Goal: Task Accomplishment & Management: Complete application form

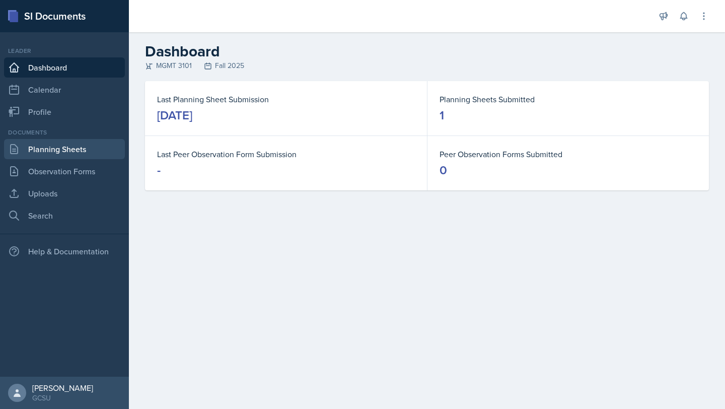
click at [69, 156] on link "Planning Sheets" at bounding box center [64, 149] width 121 height 20
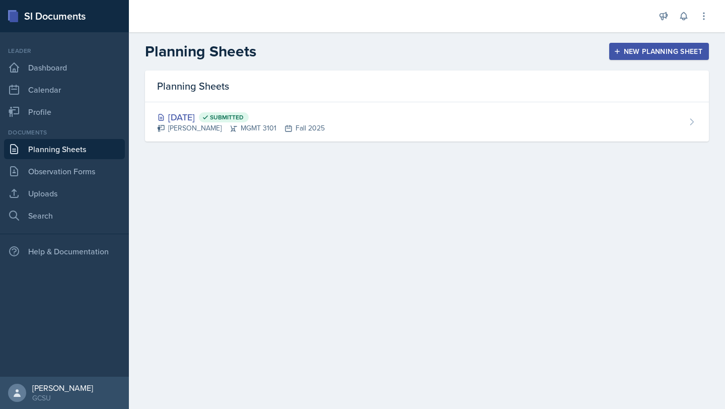
click at [618, 58] on button "New Planning Sheet" at bounding box center [659, 51] width 100 height 17
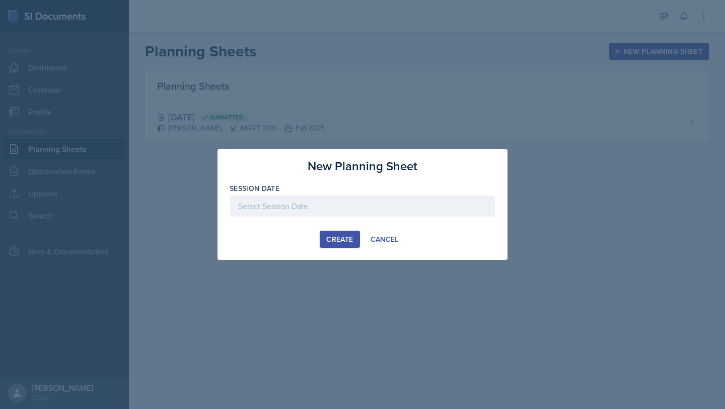
click at [285, 205] on div at bounding box center [362, 205] width 266 height 21
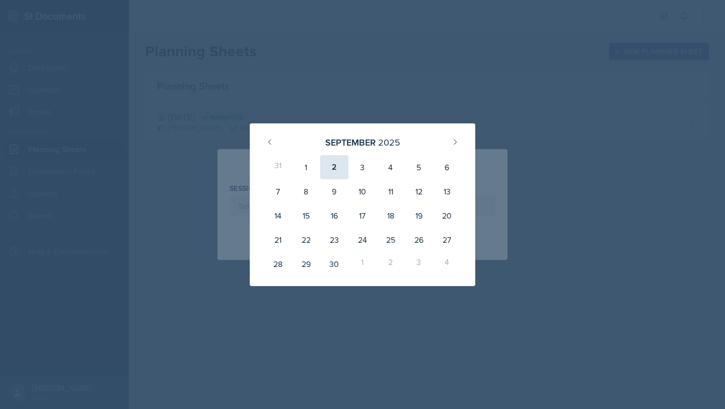
click at [325, 168] on div "2" at bounding box center [334, 167] width 28 height 24
type input "[DATE]"
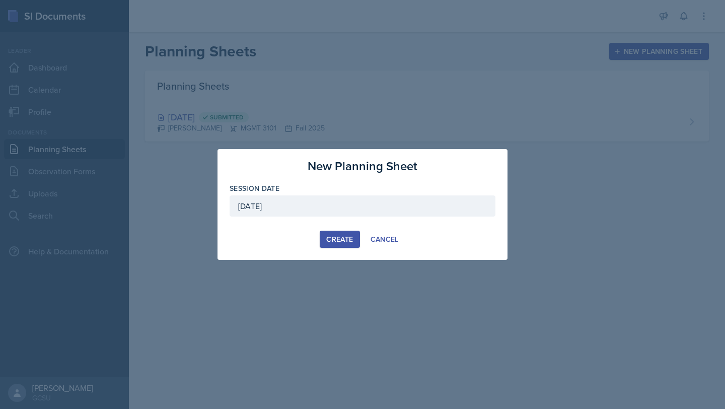
click at [333, 242] on div "Create" at bounding box center [339, 239] width 27 height 8
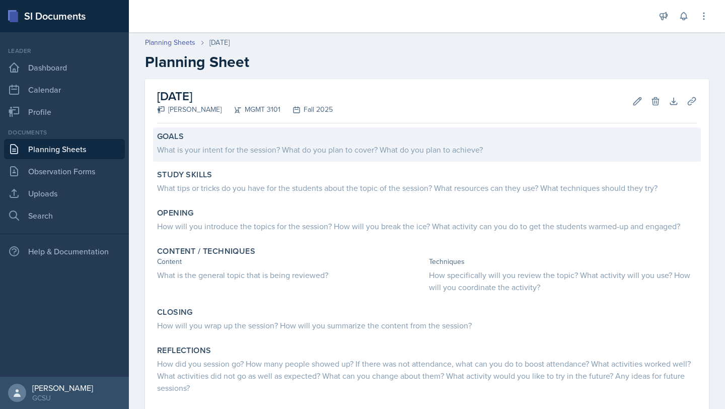
click at [316, 148] on div "What is your intent for the session? What do you plan to cover? What do you pla…" at bounding box center [426, 149] width 539 height 12
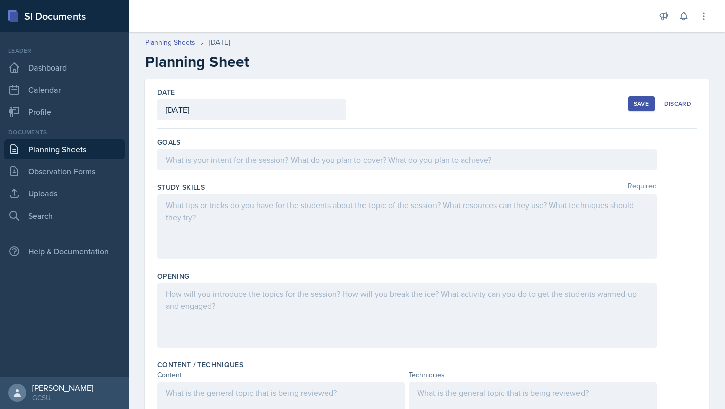
click at [306, 163] on div at bounding box center [406, 159] width 499 height 21
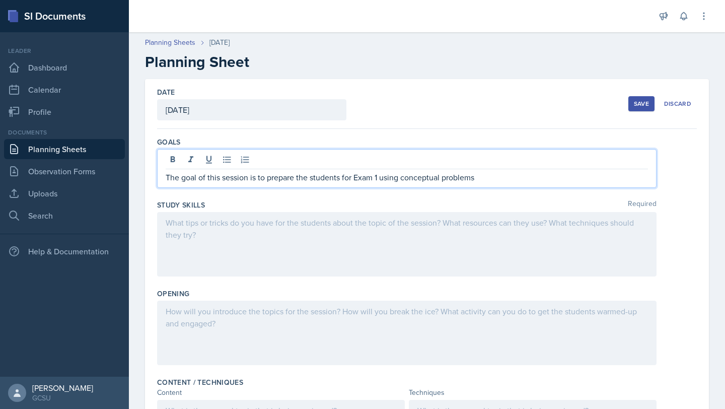
click at [395, 177] on p "The goal of this session is to prepare the students for Exam 1 using conceptual…" at bounding box center [407, 177] width 482 height 12
click at [494, 177] on p "The goal of this session is to prepare the students for Exam 1, especially the …" at bounding box center [407, 177] width 482 height 12
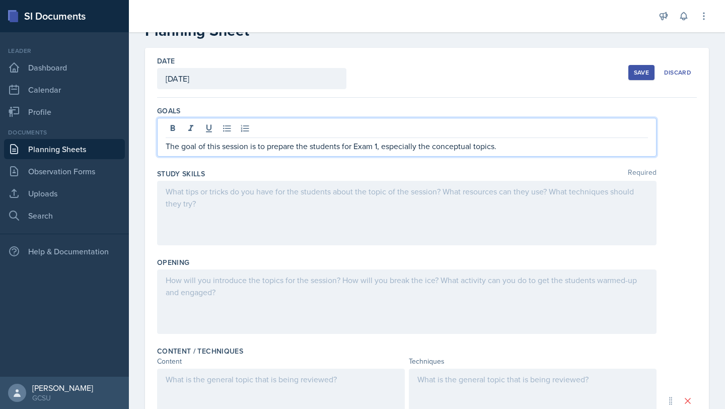
scroll to position [32, 0]
click at [299, 244] on div at bounding box center [406, 212] width 499 height 64
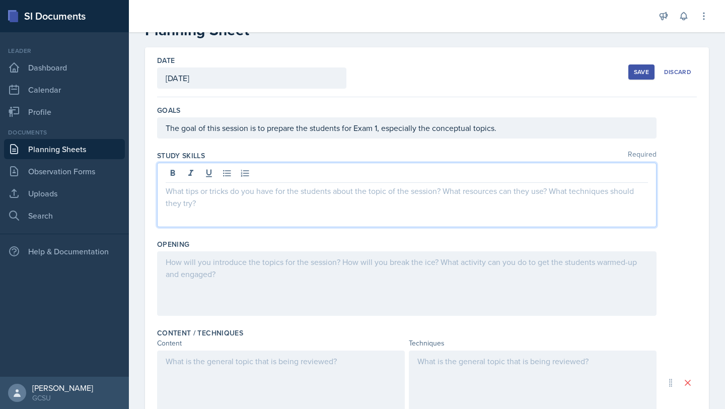
scroll to position [49, 0]
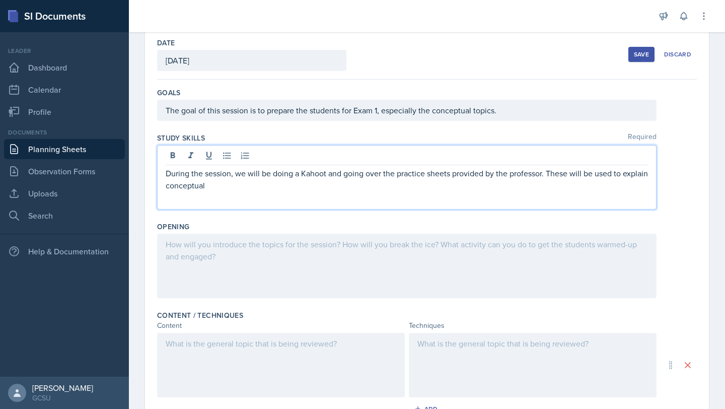
click at [219, 183] on p "During the session, we will be doing a Kahoot and going over the practice sheet…" at bounding box center [407, 179] width 482 height 24
click at [251, 181] on p "During the session, we will be doing a Kahoot and going over the practice sheet…" at bounding box center [407, 179] width 482 height 24
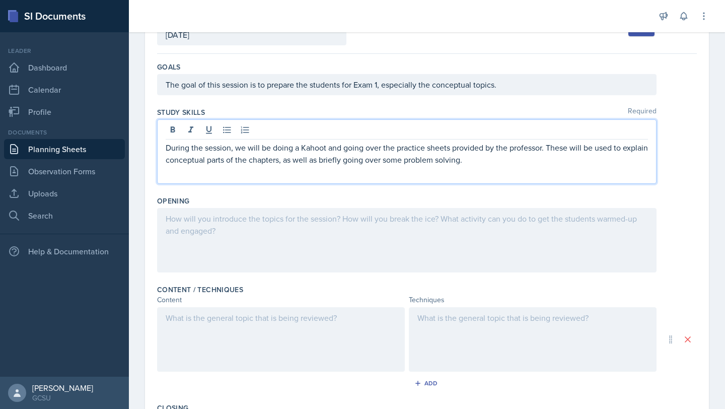
scroll to position [78, 0]
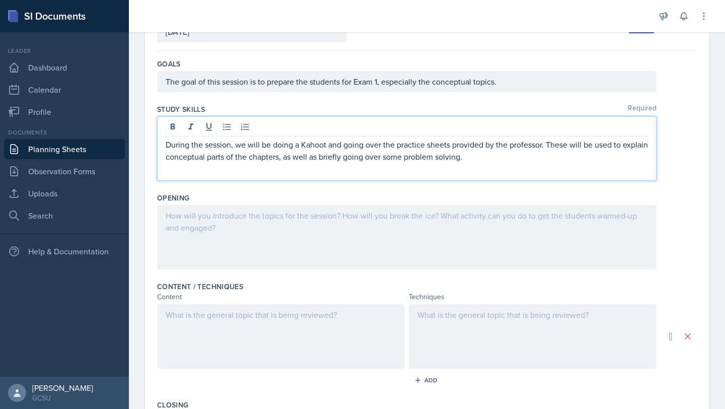
click at [256, 223] on div at bounding box center [406, 237] width 499 height 64
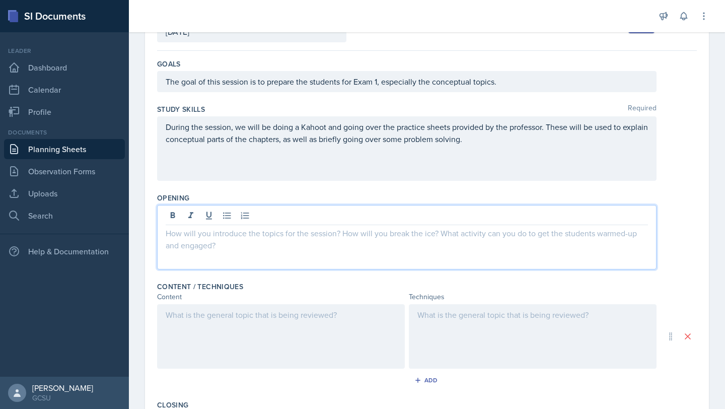
scroll to position [96, 0]
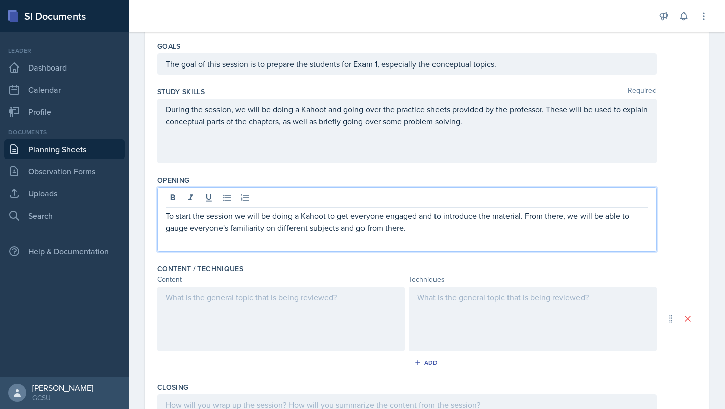
click at [226, 303] on div at bounding box center [281, 318] width 248 height 64
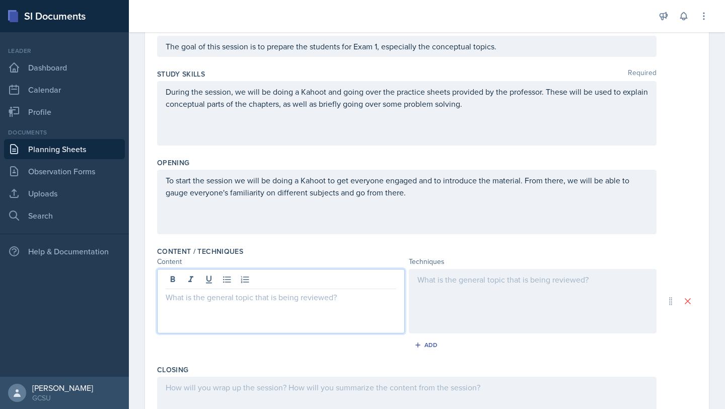
paste div
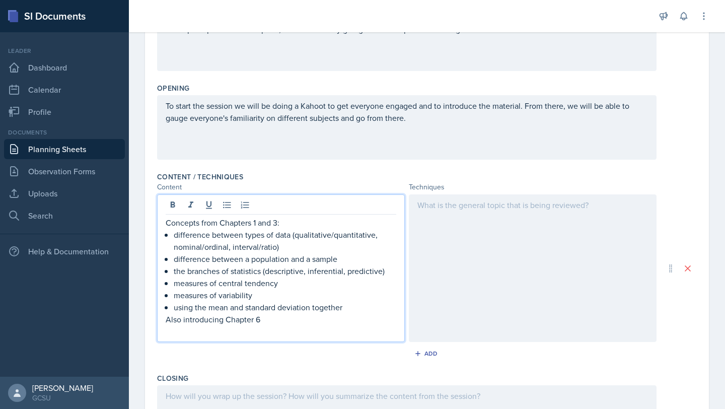
scroll to position [199, 0]
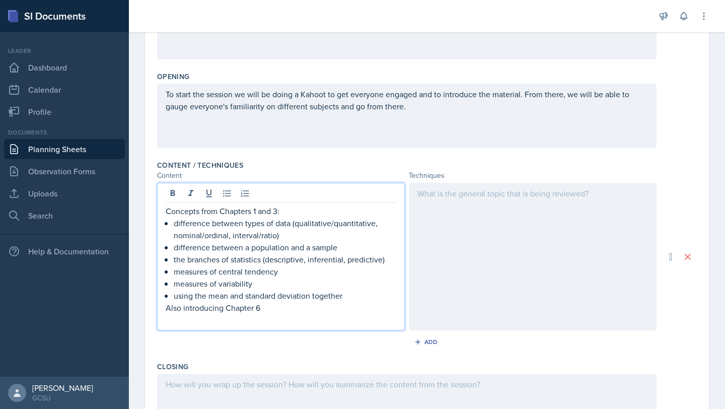
click at [514, 254] on div at bounding box center [533, 256] width 248 height 147
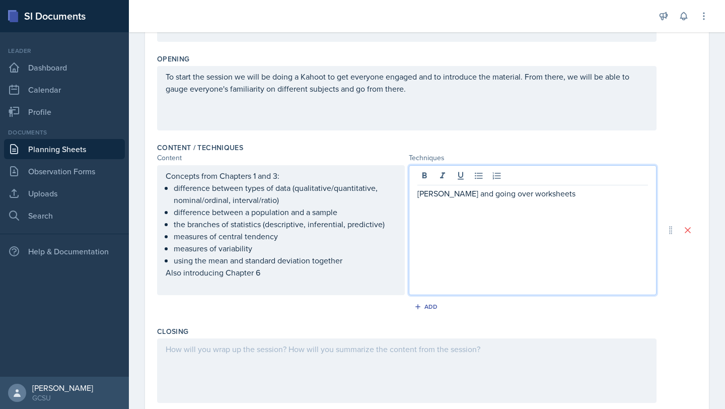
scroll to position [340, 0]
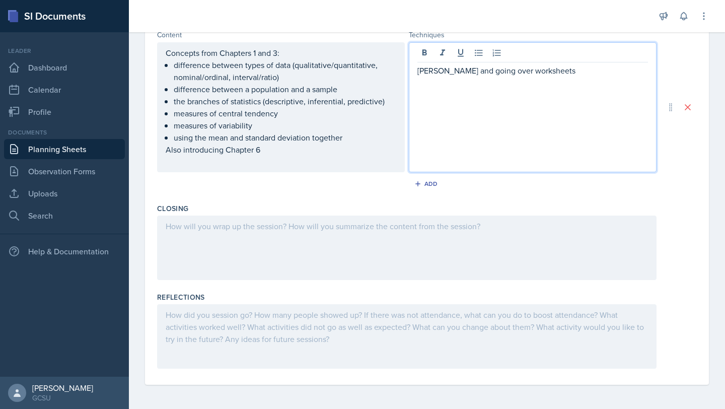
click at [324, 262] on div at bounding box center [406, 247] width 499 height 64
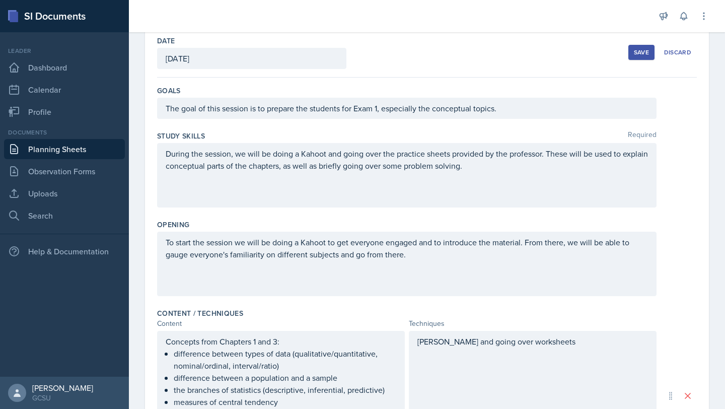
scroll to position [0, 0]
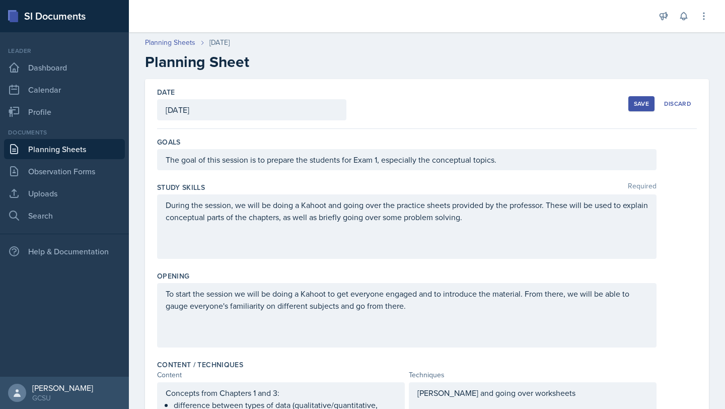
click at [650, 95] on div "Save Discard" at bounding box center [662, 103] width 68 height 23
click at [641, 106] on div "Save" at bounding box center [641, 104] width 15 height 8
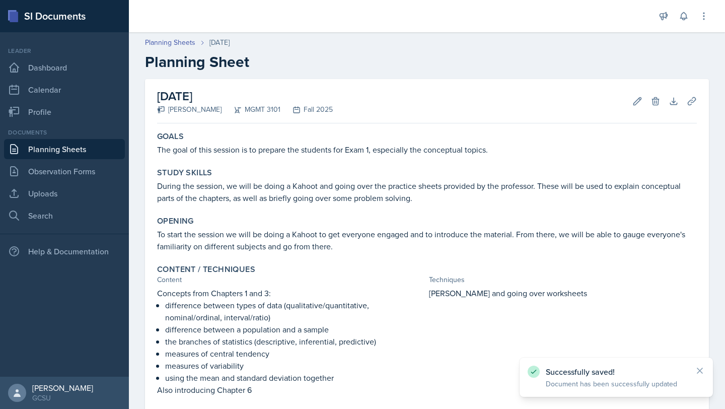
scroll to position [189, 0]
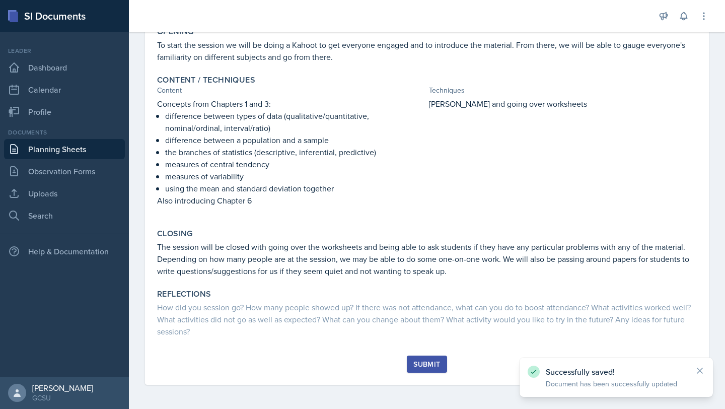
click at [429, 364] on div "Submit" at bounding box center [426, 364] width 27 height 8
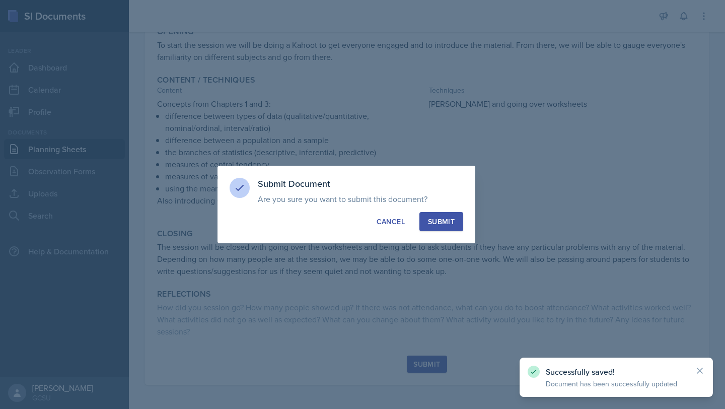
click at [449, 219] on div "Submit" at bounding box center [441, 221] width 27 height 10
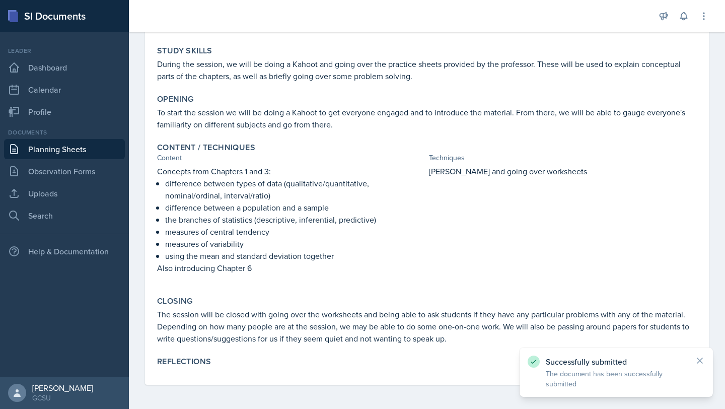
scroll to position [0, 0]
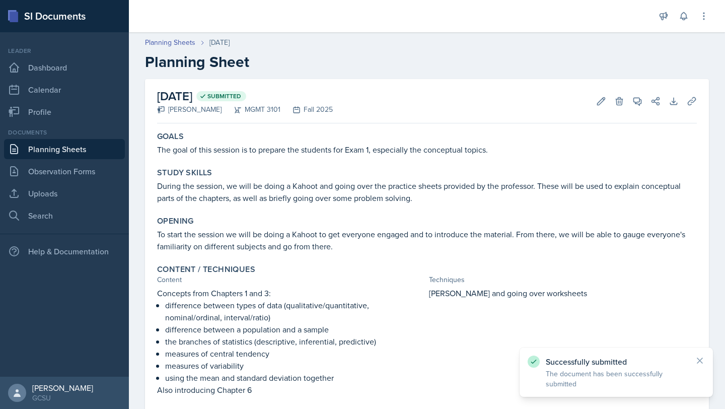
click at [43, 152] on link "Planning Sheets" at bounding box center [64, 149] width 121 height 20
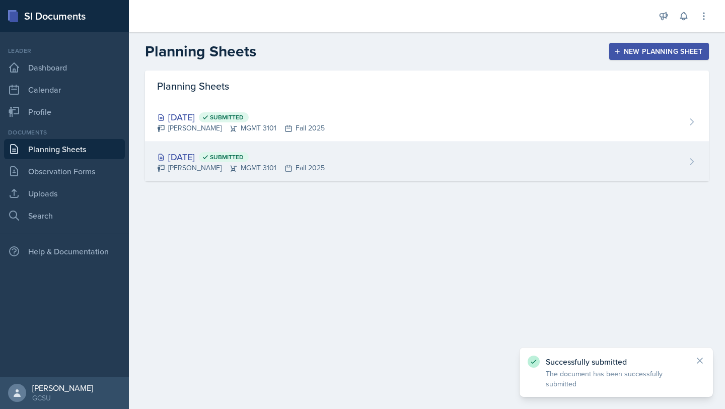
click at [356, 156] on div "Aug 28th, 2025 Submitted Mia Barone MGMT 3101 Fall 2025" at bounding box center [427, 161] width 564 height 39
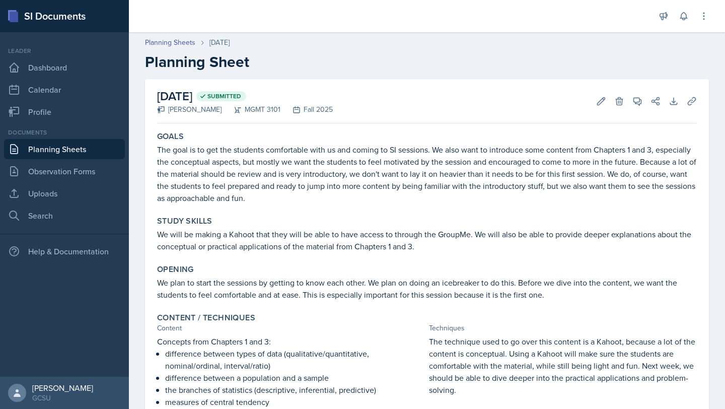
click at [37, 148] on link "Planning Sheets" at bounding box center [64, 149] width 121 height 20
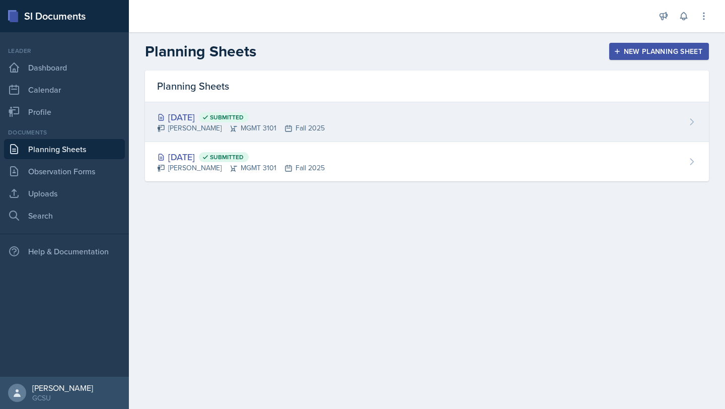
click at [354, 124] on div "Sep 2nd, 2025 Submitted Mia Barone MGMT 3101 Fall 2025" at bounding box center [427, 122] width 564 height 40
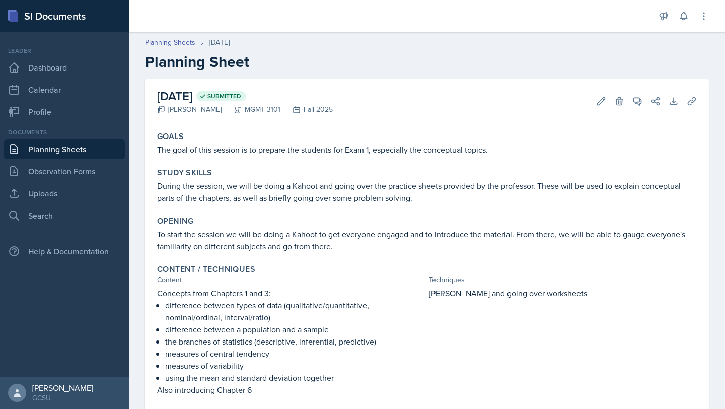
click at [64, 148] on link "Planning Sheets" at bounding box center [64, 149] width 121 height 20
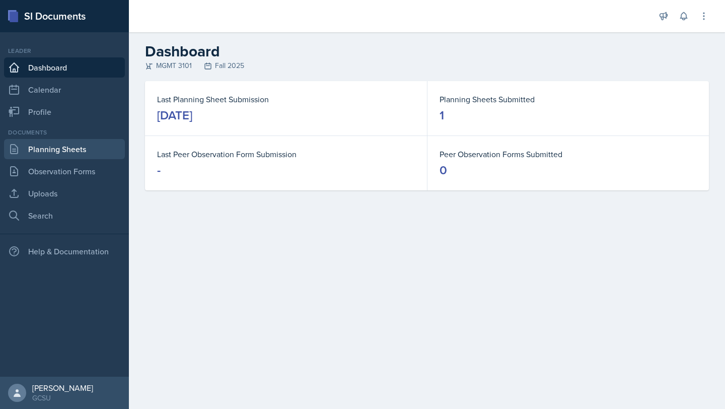
click at [36, 148] on link "Planning Sheets" at bounding box center [64, 149] width 121 height 20
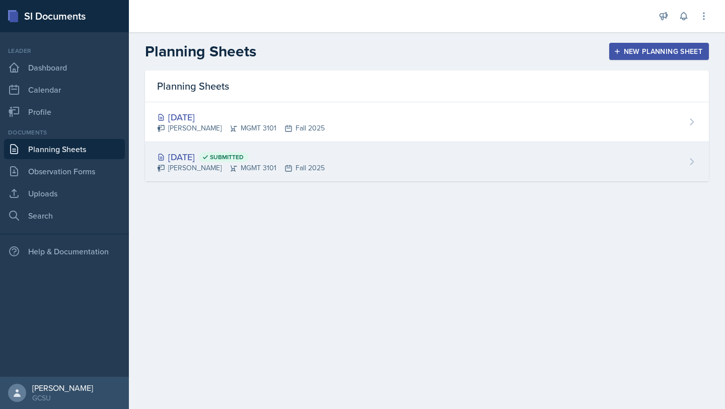
click at [338, 173] on div "Aug 28th, 2025 Submitted Mia Barone MGMT 3101 Fall 2025" at bounding box center [427, 161] width 564 height 39
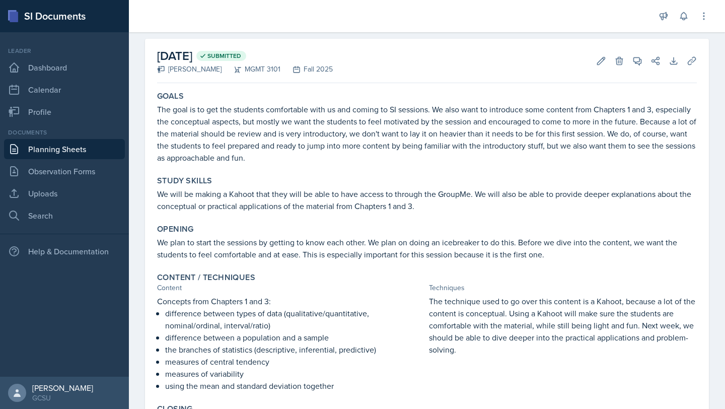
scroll to position [124, 0]
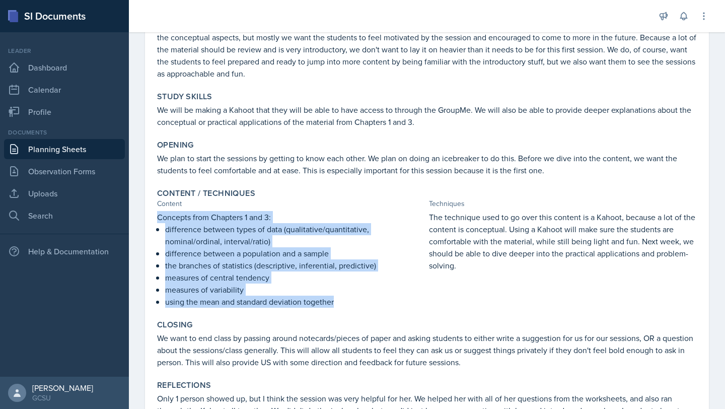
drag, startPoint x: 158, startPoint y: 216, endPoint x: 367, endPoint y: 304, distance: 226.6
click at [367, 304] on div "Concepts from Chapters 1 and 3: difference between types of data (qualitative/q…" at bounding box center [291, 259] width 268 height 97
copy div "Concepts from Chapters 1 and 3: difference between types of data (qualitative/q…"
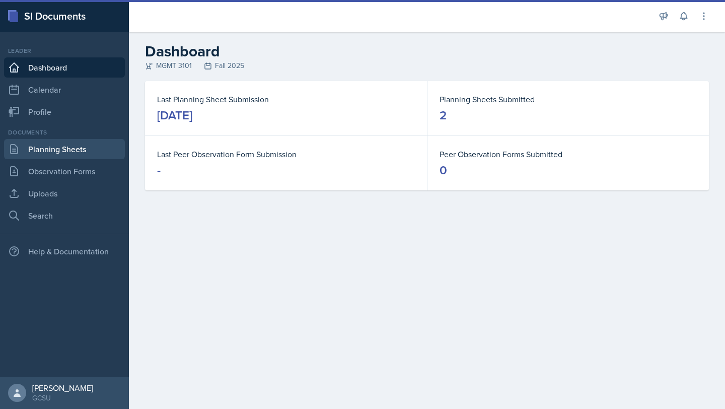
click at [53, 145] on link "Planning Sheets" at bounding box center [64, 149] width 121 height 20
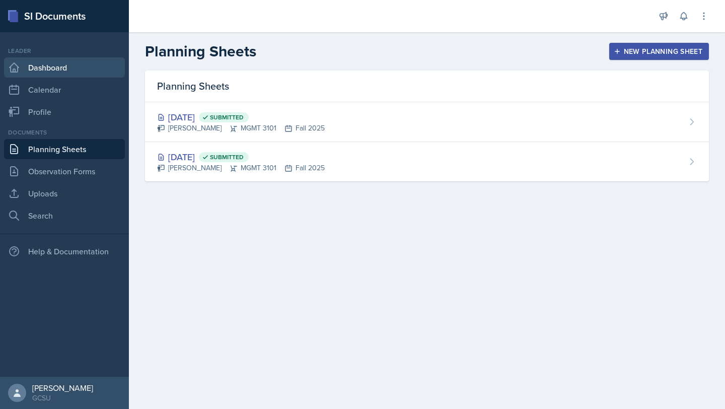
click at [49, 72] on link "Dashboard" at bounding box center [64, 67] width 121 height 20
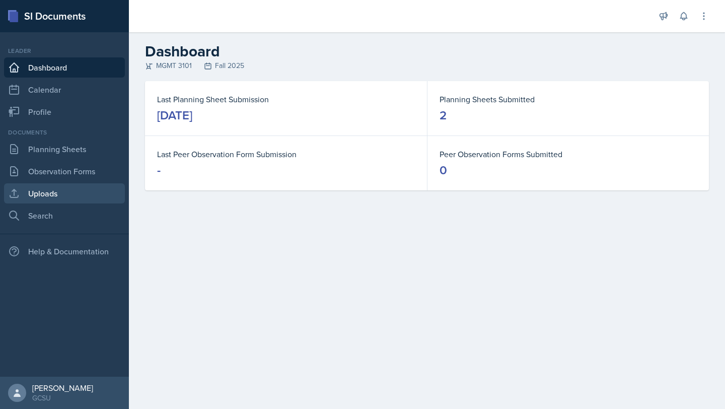
click at [34, 198] on link "Uploads" at bounding box center [64, 193] width 121 height 20
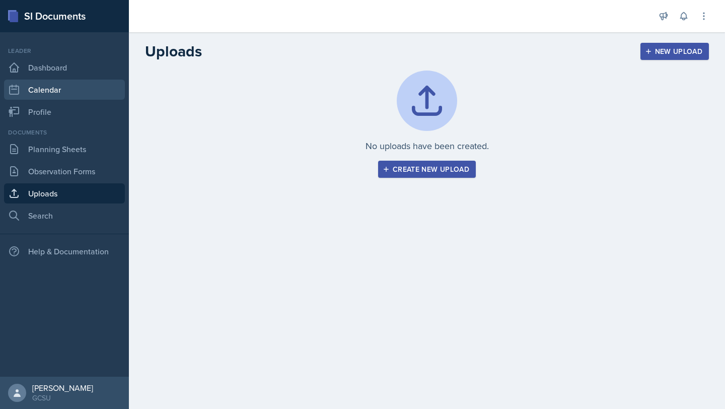
click at [36, 94] on link "Calendar" at bounding box center [64, 90] width 121 height 20
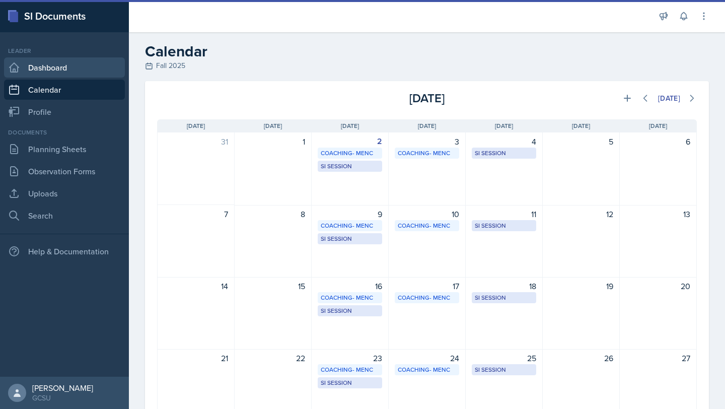
click at [35, 66] on link "Dashboard" at bounding box center [64, 67] width 121 height 20
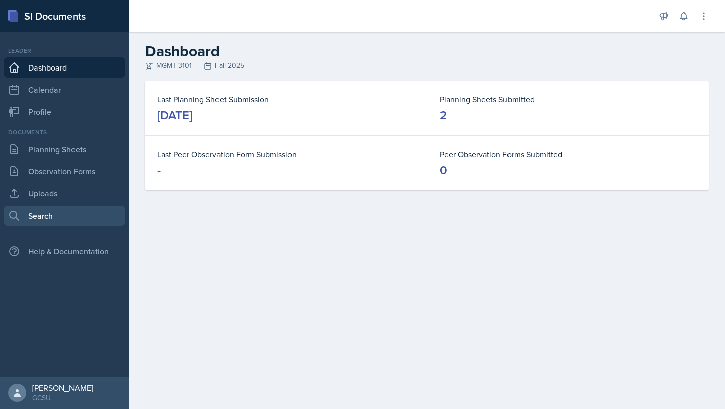
click at [31, 210] on link "Search" at bounding box center [64, 215] width 121 height 20
select select "all"
select select "1"
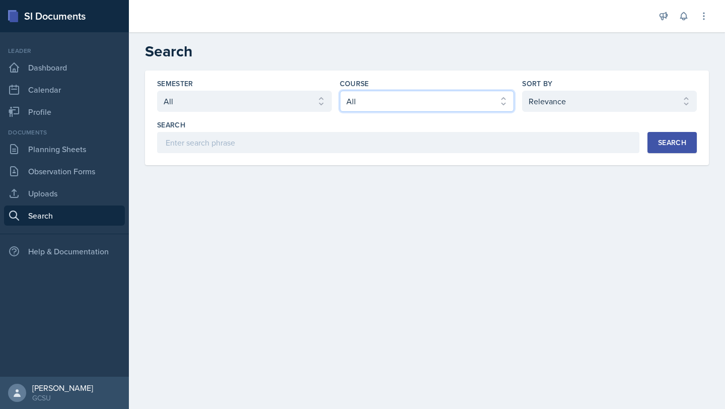
click at [370, 98] on select "Select course All ACCT 3101 ACCT 3102 ASTR 1000 BIOL 1100 BIOL 1107 BIOL 1108 B…" at bounding box center [427, 101] width 175 height 21
select select "4cf14be2-75f8-415f-9b93-b989c1f52ad7"
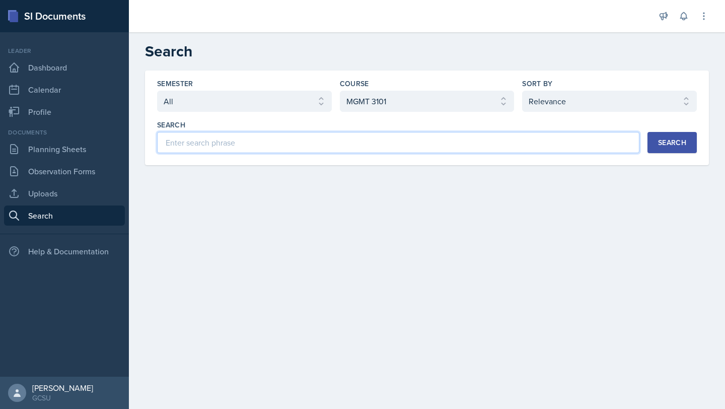
click at [273, 147] on input at bounding box center [398, 142] width 482 height 21
type input "exam 1"
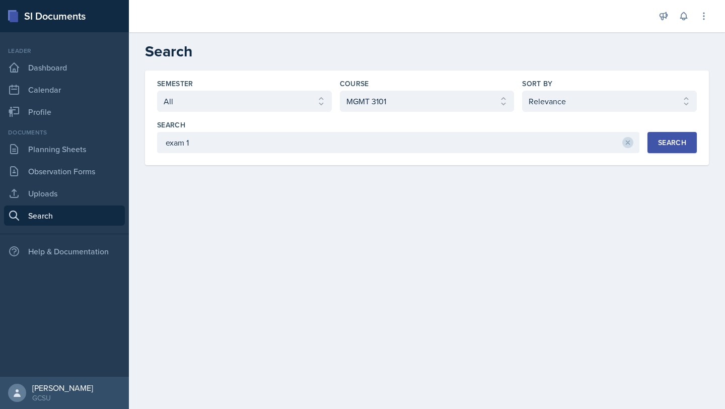
click at [665, 145] on div "Search" at bounding box center [672, 142] width 28 height 8
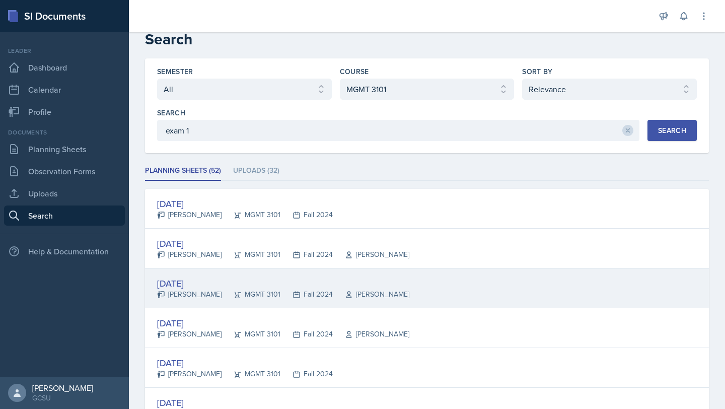
scroll to position [14, 0]
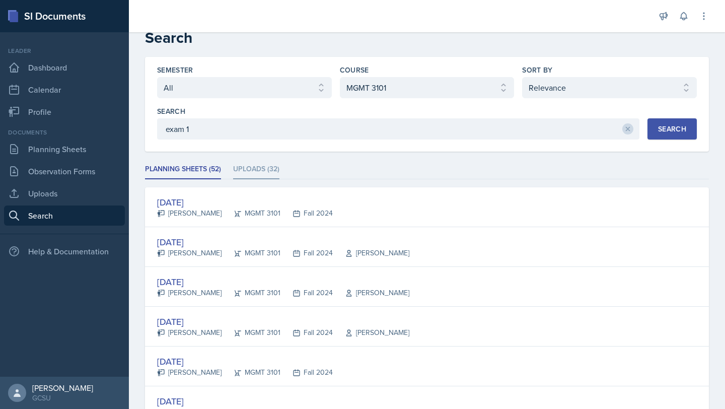
click at [250, 163] on li "Uploads (32)" at bounding box center [256, 170] width 46 height 20
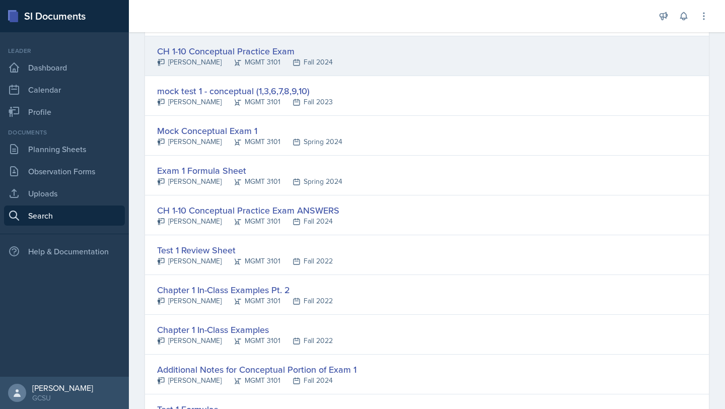
scroll to position [364, 0]
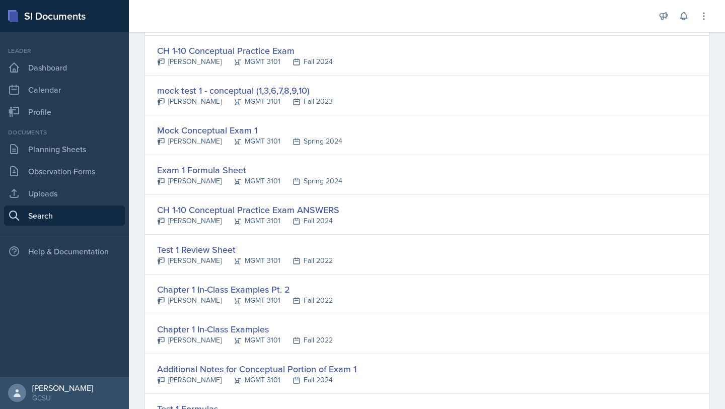
click at [192, 130] on div "Mock Conceptual Exam 1" at bounding box center [249, 130] width 185 height 14
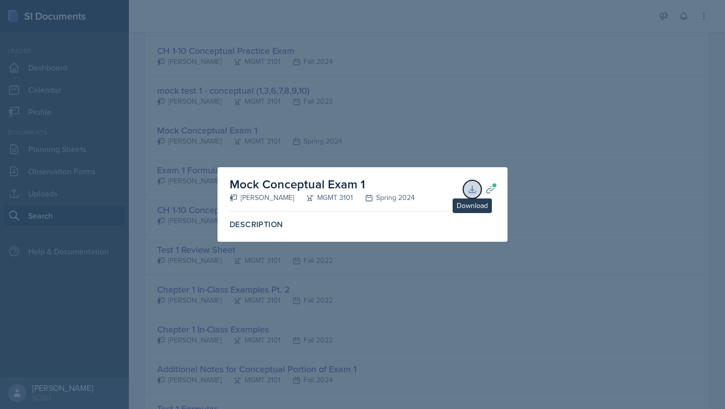
click at [467, 190] on icon at bounding box center [472, 189] width 10 height 10
click at [546, 209] on div at bounding box center [362, 204] width 725 height 409
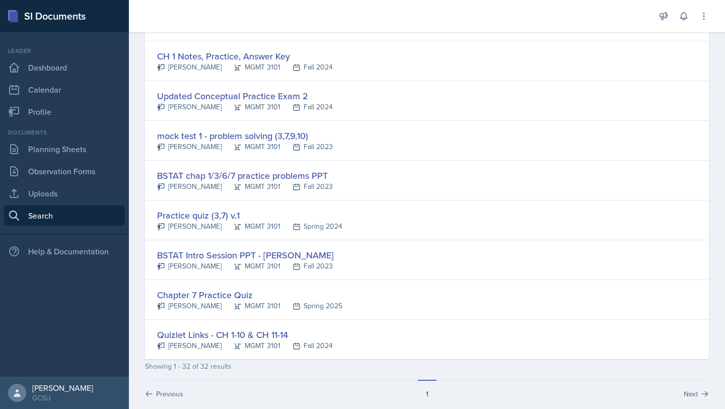
scroll to position [1117, 0]
